Goal: Task Accomplishment & Management: Use online tool/utility

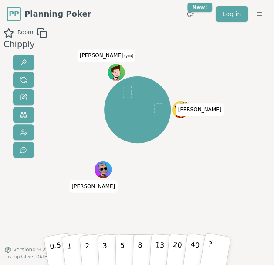
click at [212, 159] on div "Room Chipply [PERSON_NAME] (you) 0.5 1 2 3 5 8 13 20 40 ? Version 0.9.2 Last up…" at bounding box center [137, 148] width 274 height 240
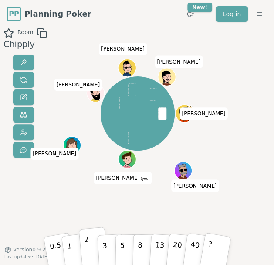
click at [88, 245] on p "2" at bounding box center [87, 248] width 7 height 30
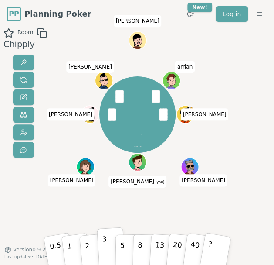
click at [104, 249] on p "3" at bounding box center [105, 248] width 6 height 30
click at [89, 242] on button "2" at bounding box center [93, 246] width 30 height 41
click at [91, 252] on button "2" at bounding box center [93, 246] width 30 height 41
click at [91, 249] on button "2" at bounding box center [93, 246] width 30 height 41
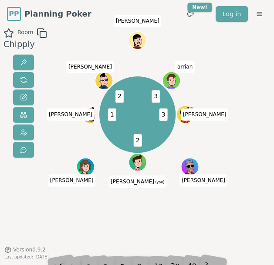
click at [262, 137] on div "Room Chipply 3 2 1 2 3 [PERSON_NAME] (you) [PERSON_NAME] [PERSON_NAME] [PERSON_…" at bounding box center [137, 148] width 274 height 240
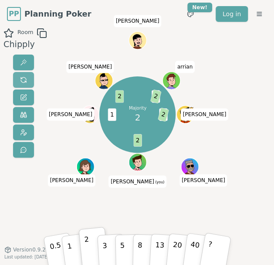
click at [28, 74] on button at bounding box center [23, 80] width 21 height 16
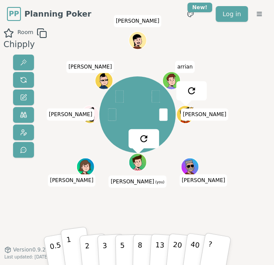
click at [72, 247] on button "1" at bounding box center [75, 247] width 31 height 42
click at [68, 244] on p "1" at bounding box center [69, 248] width 8 height 30
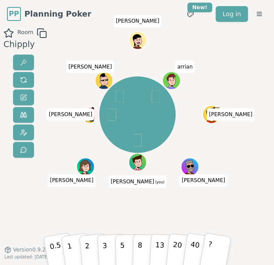
click at [159, 207] on div "[PERSON_NAME] (you) [PERSON_NAME] [PERSON_NAME] [PERSON_NAME] [PERSON_NAME] arr…" at bounding box center [137, 148] width 139 height 240
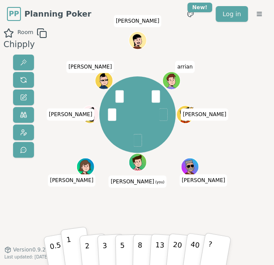
click at [72, 245] on button "1" at bounding box center [75, 247] width 31 height 42
click at [92, 251] on button "2" at bounding box center [93, 246] width 30 height 41
click at [75, 249] on button "1" at bounding box center [75, 247] width 31 height 42
click at [108, 248] on button "3" at bounding box center [111, 247] width 28 height 41
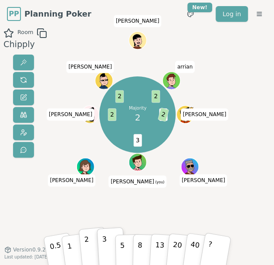
click at [89, 251] on p "2" at bounding box center [87, 248] width 7 height 30
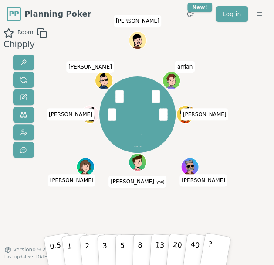
click at [104, 246] on p "3" at bounding box center [105, 254] width 6 height 30
click at [90, 253] on button "2" at bounding box center [93, 246] width 30 height 41
click at [74, 245] on button "1" at bounding box center [75, 247] width 31 height 42
click at [89, 249] on button "2" at bounding box center [93, 246] width 30 height 41
click at [91, 247] on button "2" at bounding box center [93, 246] width 30 height 41
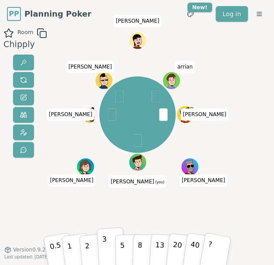
click at [108, 244] on button "3" at bounding box center [111, 247] width 28 height 41
click at [93, 248] on button "2" at bounding box center [93, 246] width 30 height 41
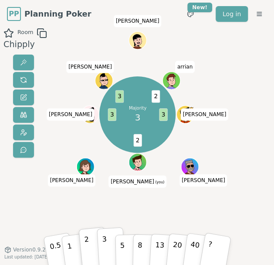
click at [105, 248] on p "3" at bounding box center [105, 248] width 6 height 30
